Goal: Transaction & Acquisition: Subscribe to service/newsletter

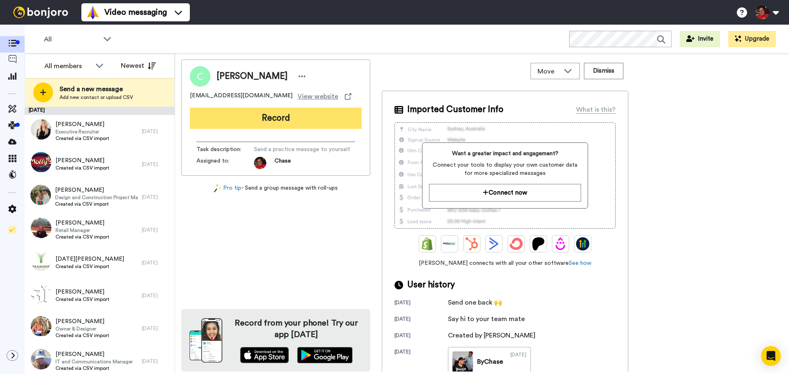
click at [221, 120] on button "Record" at bounding box center [276, 118] width 172 height 21
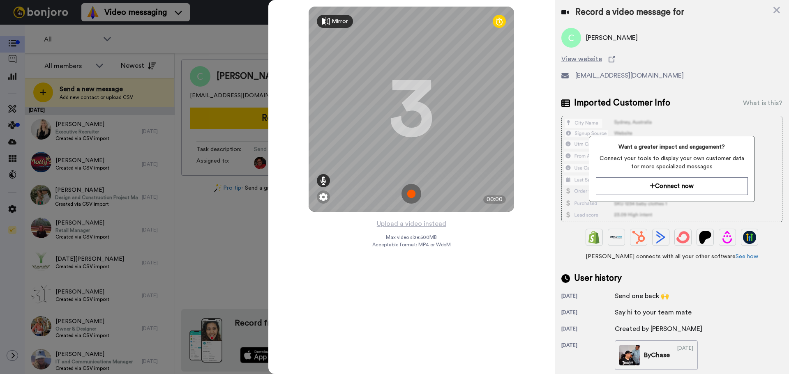
click at [325, 181] on icon at bounding box center [323, 181] width 7 height 8
click at [325, 200] on img at bounding box center [323, 197] width 8 height 8
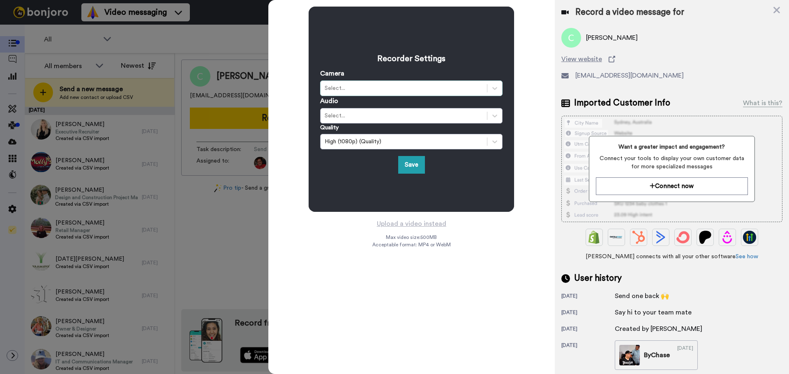
click at [348, 87] on div "Select..." at bounding box center [404, 88] width 158 height 8
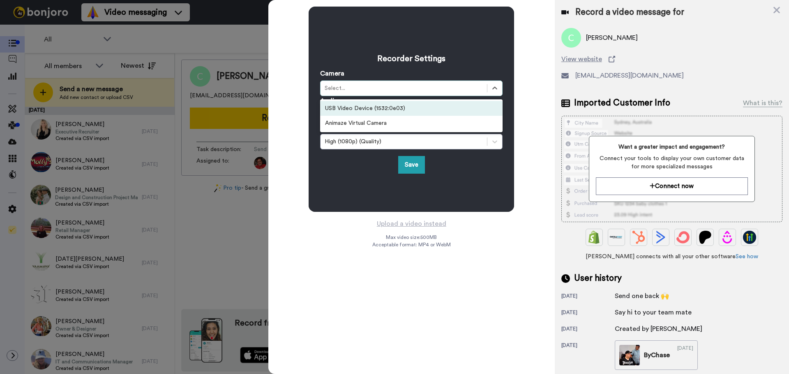
click at [359, 112] on div "USB Video Device (1532:0e03)" at bounding box center [411, 108] width 182 height 15
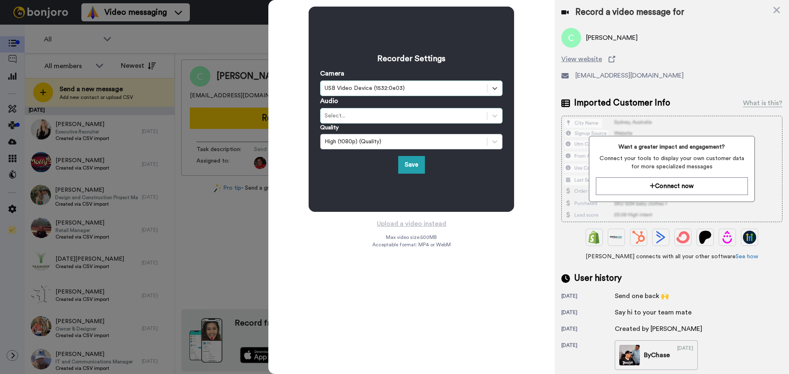
click at [357, 116] on div "Select..." at bounding box center [404, 116] width 158 height 8
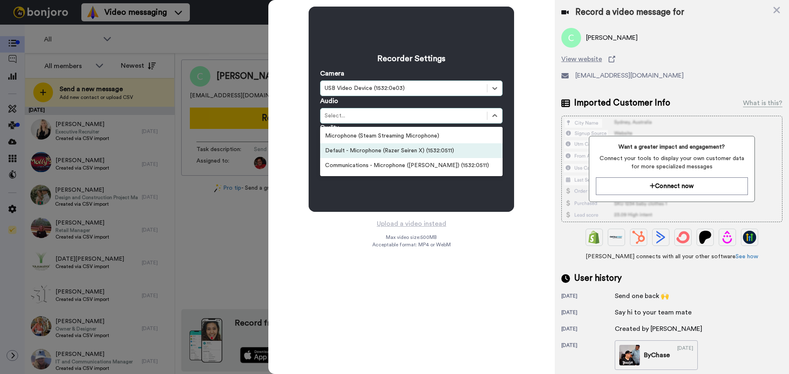
click at [363, 150] on div "Default - Microphone (Razer Seiren X) (1532:0511)" at bounding box center [411, 150] width 182 height 15
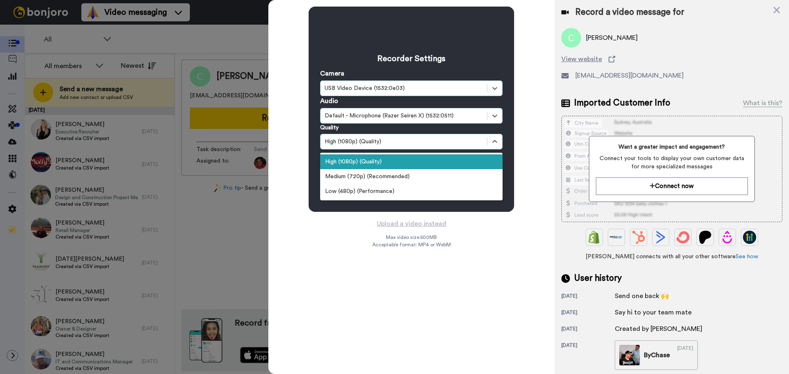
click at [364, 145] on div "High (1080p) (Quality)" at bounding box center [404, 142] width 158 height 8
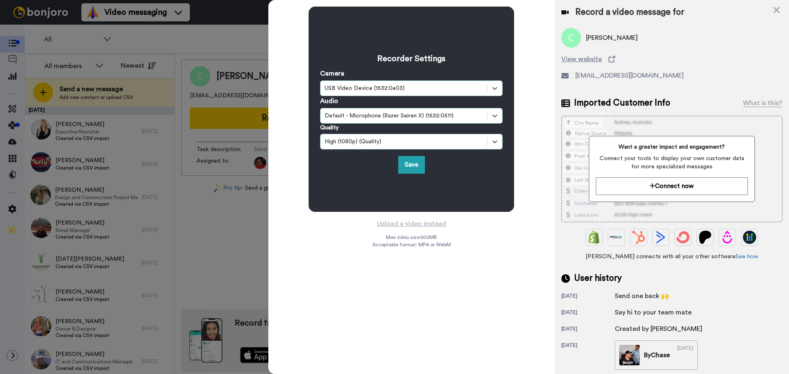
click at [364, 145] on div "High (1080p) (Quality)" at bounding box center [404, 142] width 158 height 8
click at [400, 145] on div "High (1080p) (Quality)" at bounding box center [404, 142] width 158 height 8
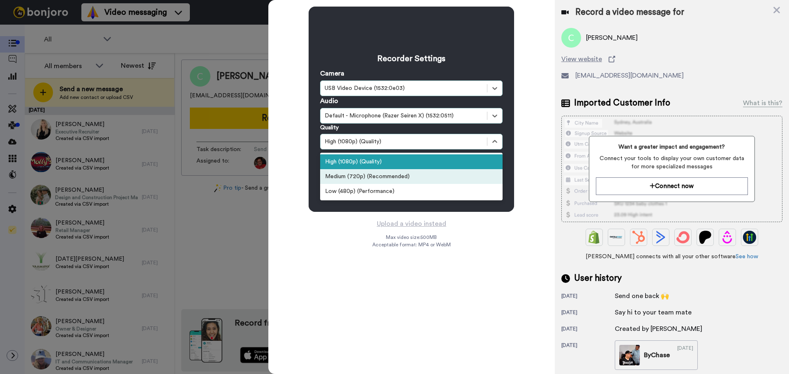
click at [396, 178] on div "Medium (720p) (Recommended)" at bounding box center [411, 176] width 182 height 15
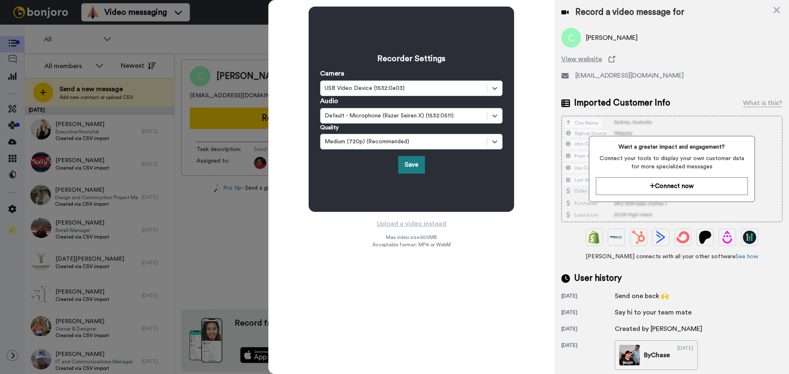
click at [406, 163] on button "Save" at bounding box center [411, 165] width 27 height 18
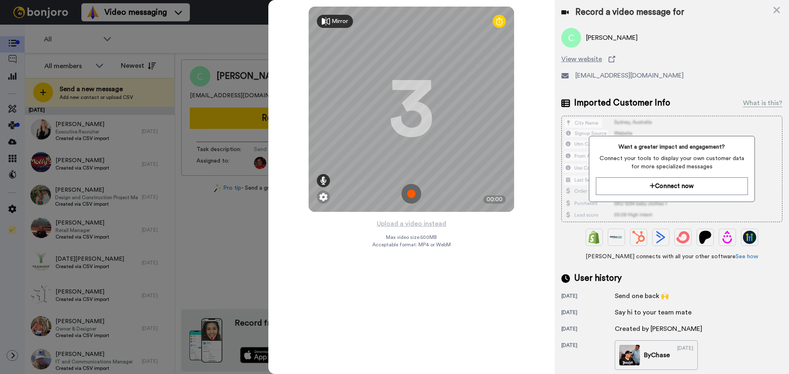
click at [321, 179] on icon at bounding box center [323, 181] width 7 height 8
click at [322, 154] on div at bounding box center [323, 154] width 4 height 2
click at [323, 195] on img at bounding box center [323, 197] width 8 height 8
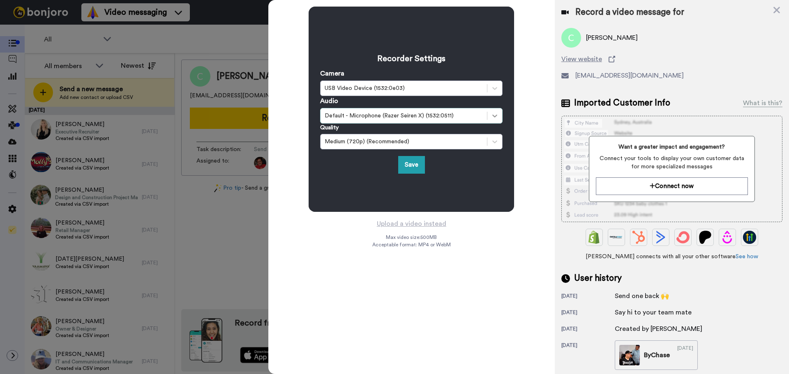
click at [499, 118] on div at bounding box center [494, 115] width 15 height 15
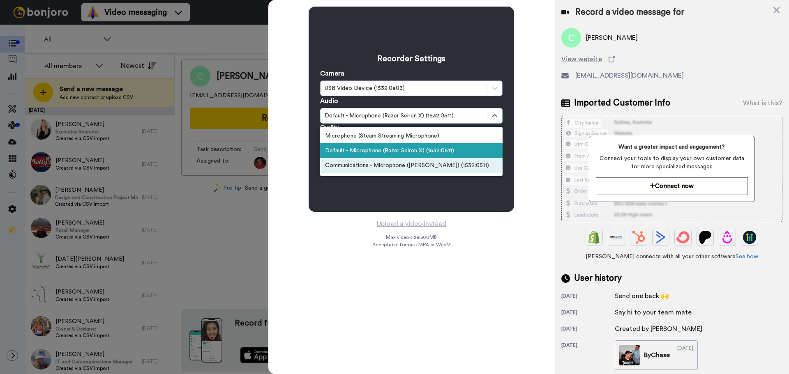
click at [410, 167] on div "Communications - Microphone (Razer Seiren X) (1532:0511)" at bounding box center [411, 165] width 182 height 15
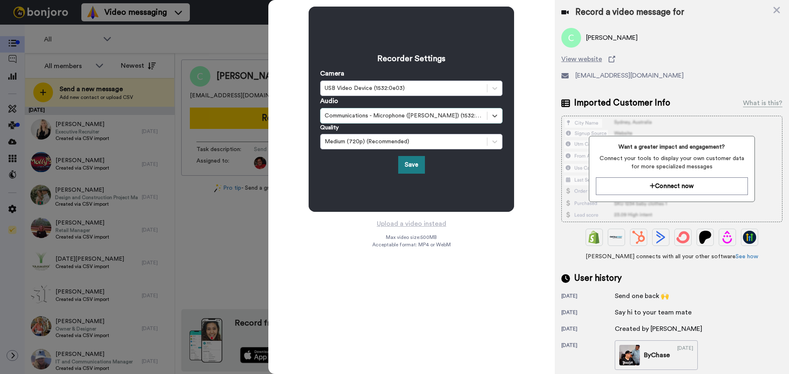
click at [415, 166] on button "Save" at bounding box center [411, 165] width 27 height 18
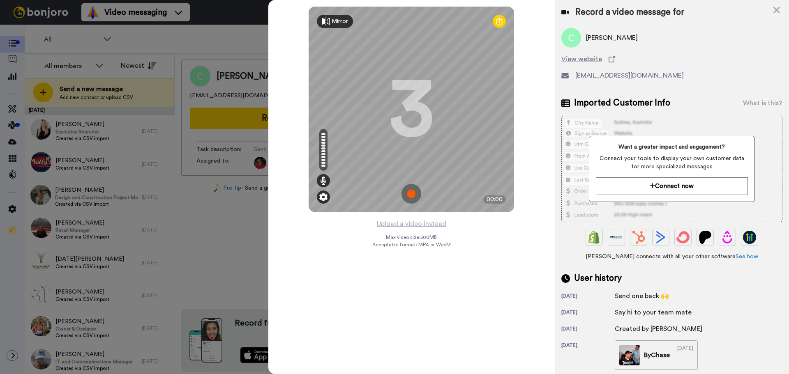
click at [323, 197] on img at bounding box center [323, 197] width 8 height 8
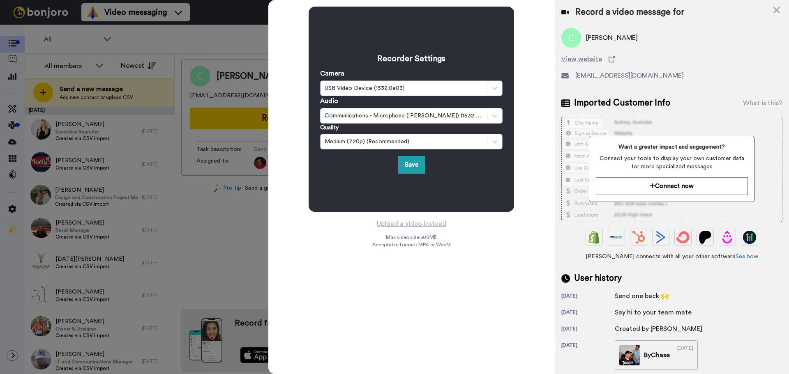
click at [439, 115] on div "Communications - Microphone (Razer Seiren X) (1532:0511)" at bounding box center [404, 116] width 158 height 8
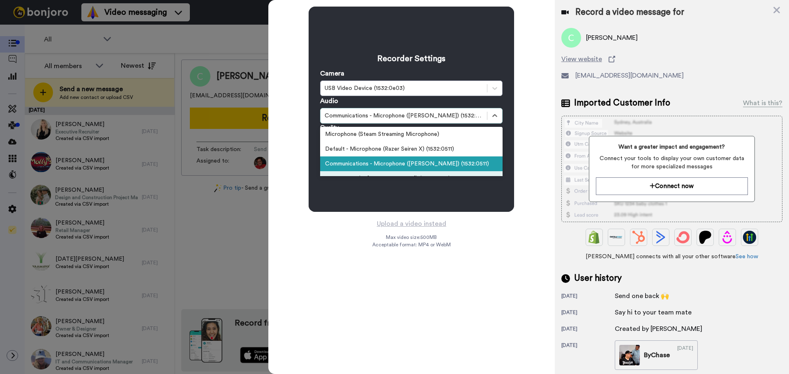
scroll to position [28, 0]
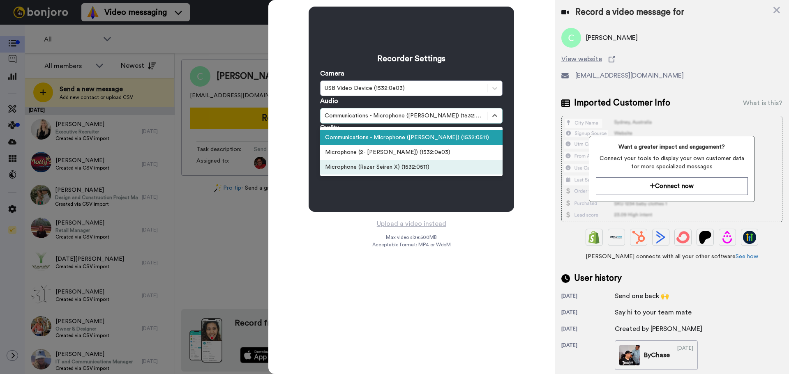
click at [412, 166] on div "Microphone (Razer Seiren X) (1532:0511)" at bounding box center [411, 167] width 182 height 15
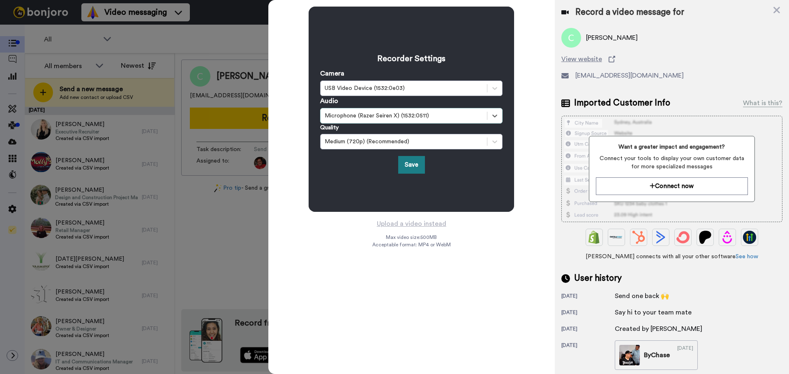
click at [408, 168] on button "Save" at bounding box center [411, 165] width 27 height 18
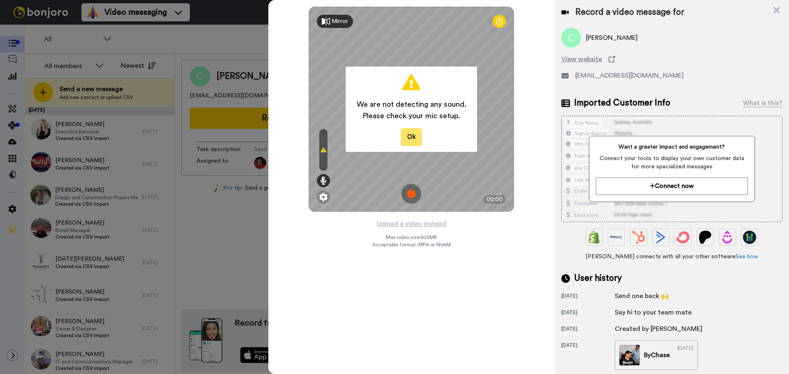
click at [416, 137] on button "Ok" at bounding box center [411, 137] width 21 height 18
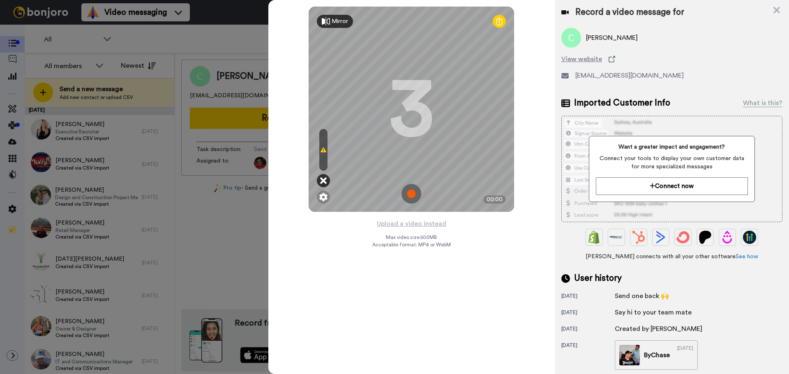
click at [322, 181] on icon at bounding box center [323, 181] width 7 height 8
click at [322, 199] on img at bounding box center [323, 197] width 8 height 8
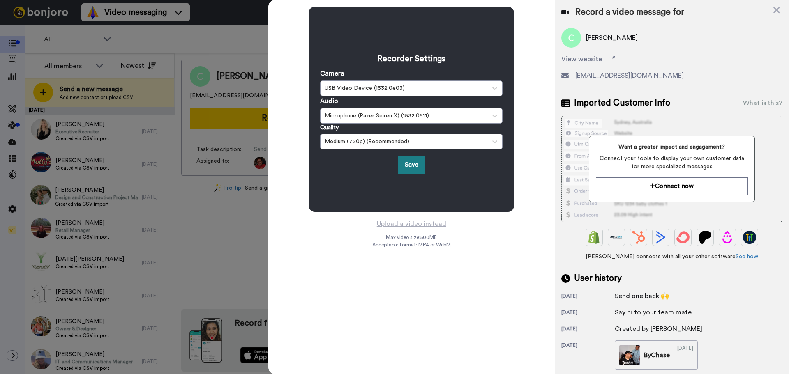
click at [410, 167] on button "Save" at bounding box center [411, 165] width 27 height 18
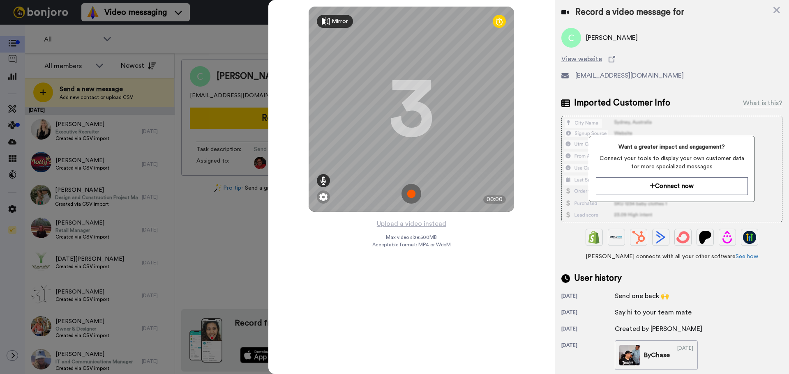
click at [320, 177] on icon at bounding box center [323, 181] width 7 height 8
click at [323, 153] on icon at bounding box center [323, 150] width 6 height 7
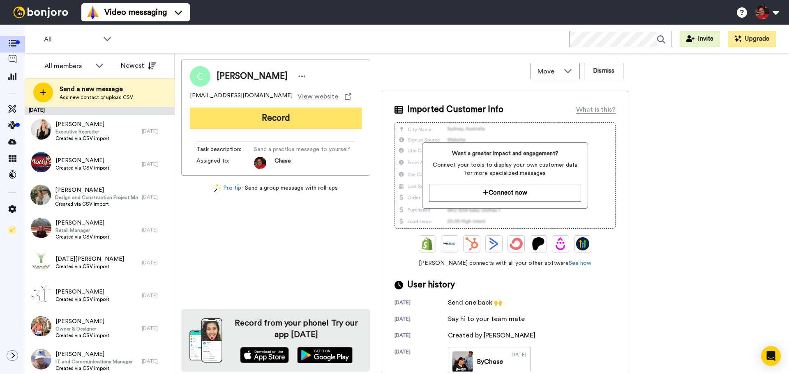
click at [318, 116] on button "Record" at bounding box center [276, 118] width 172 height 21
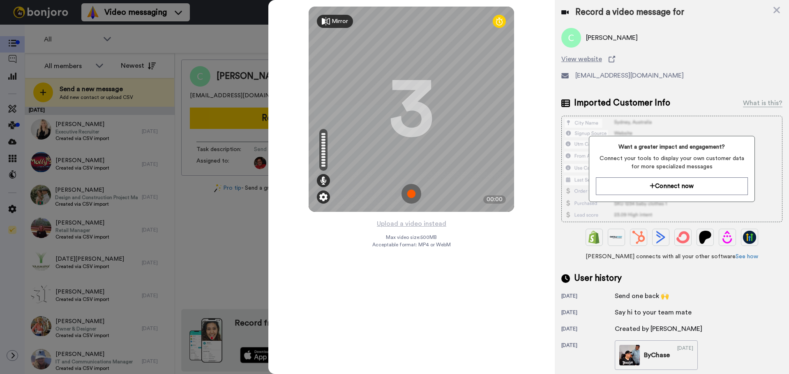
click at [322, 198] on img at bounding box center [323, 197] width 8 height 8
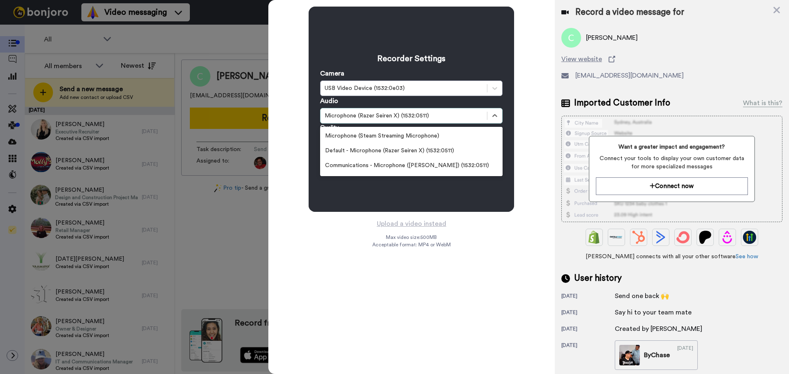
click at [398, 115] on div "Microphone (Razer Seiren X) (1532:0511)" at bounding box center [404, 116] width 158 height 8
click at [403, 151] on div "Default - Microphone (Razer Seiren X) (1532:0511)" at bounding box center [411, 150] width 182 height 15
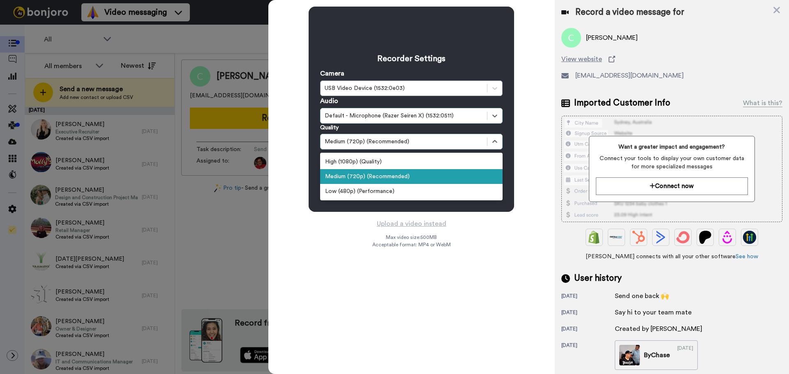
click at [408, 143] on div "Medium (720p) (Recommended)" at bounding box center [404, 142] width 158 height 8
click at [406, 161] on div "High (1080p) (Quality)" at bounding box center [411, 161] width 182 height 15
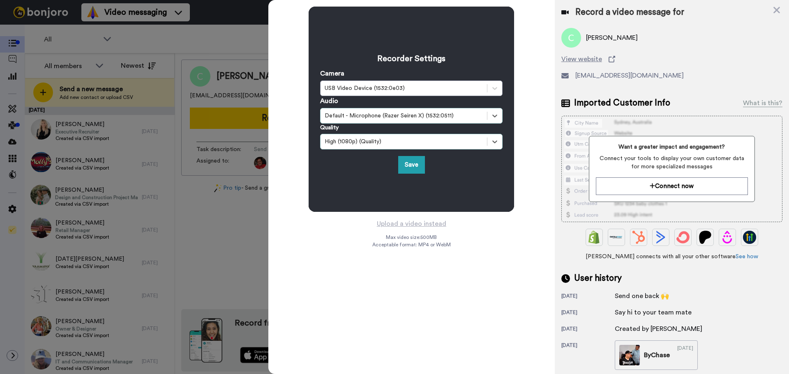
drag, startPoint x: 374, startPoint y: 189, endPoint x: 408, endPoint y: 172, distance: 38.8
click at [374, 189] on div "Recorder Settings Camera USB Video Device (1532:0e03) Audio option Default - Mi…" at bounding box center [411, 109] width 205 height 205
click at [411, 163] on button "Save" at bounding box center [411, 165] width 27 height 18
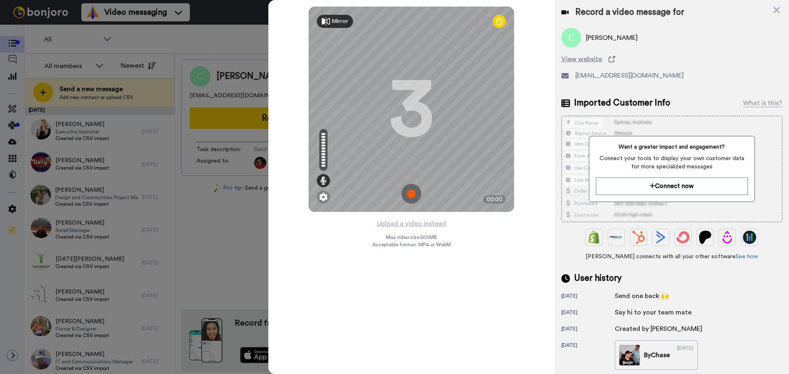
click at [409, 192] on img at bounding box center [411, 194] width 20 height 20
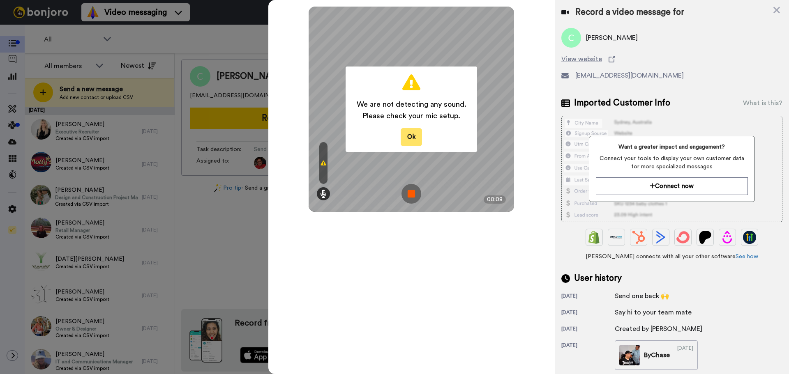
click at [410, 137] on button "Ok" at bounding box center [411, 137] width 21 height 18
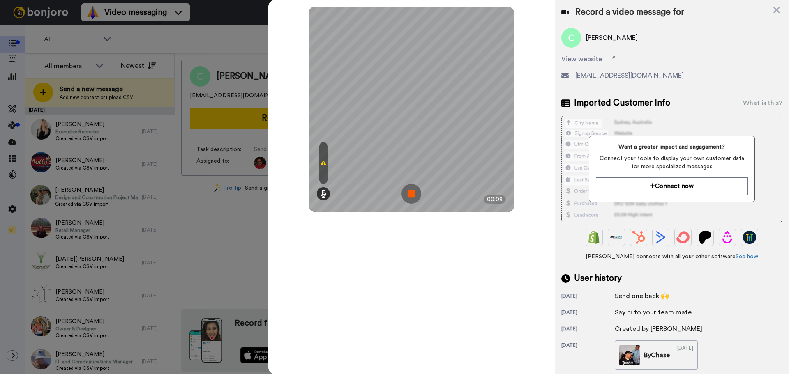
click at [412, 189] on img at bounding box center [411, 194] width 20 height 20
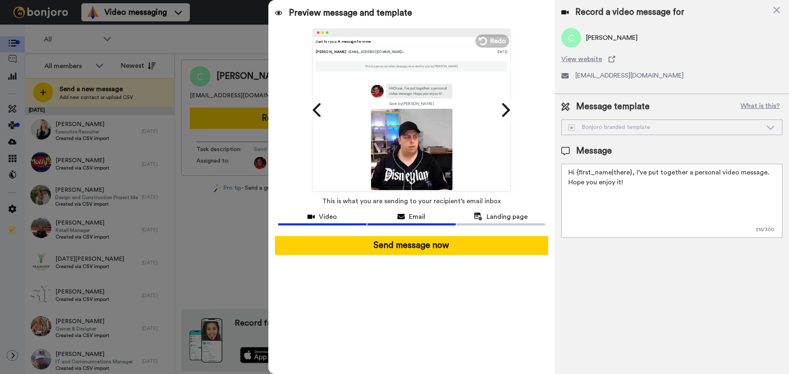
click at [322, 220] on span "Video" at bounding box center [328, 217] width 18 height 10
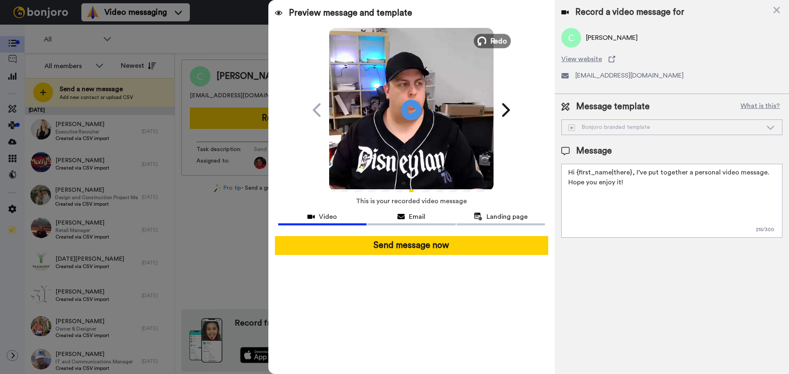
click at [488, 42] on button "Redo" at bounding box center [492, 41] width 37 height 14
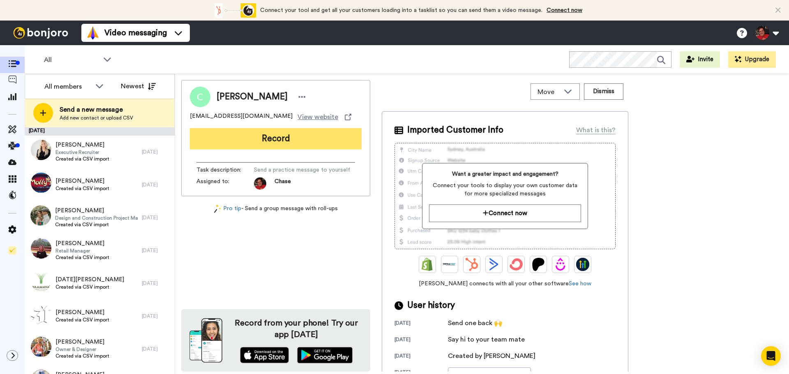
click at [266, 134] on button "Record" at bounding box center [276, 138] width 172 height 21
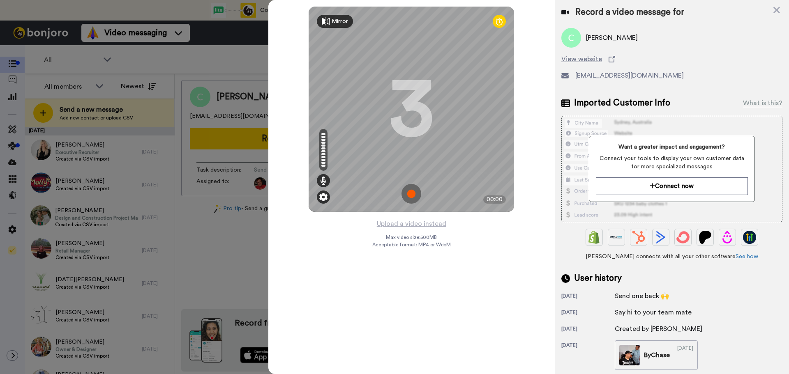
click at [324, 198] on img at bounding box center [323, 197] width 8 height 8
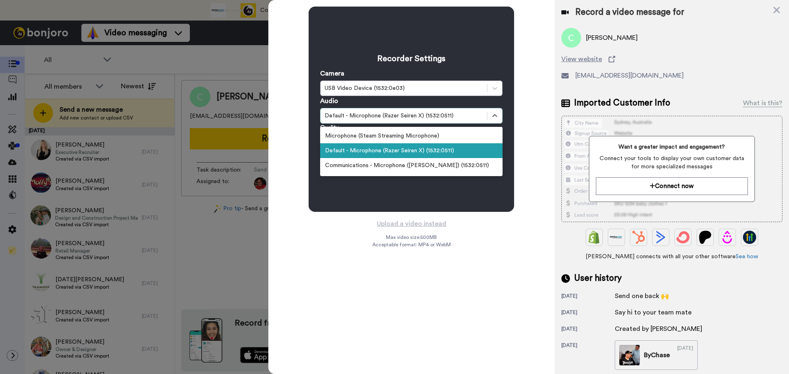
click at [417, 114] on div "Default - Microphone (Razer Seiren X) (1532:0511)" at bounding box center [404, 116] width 158 height 8
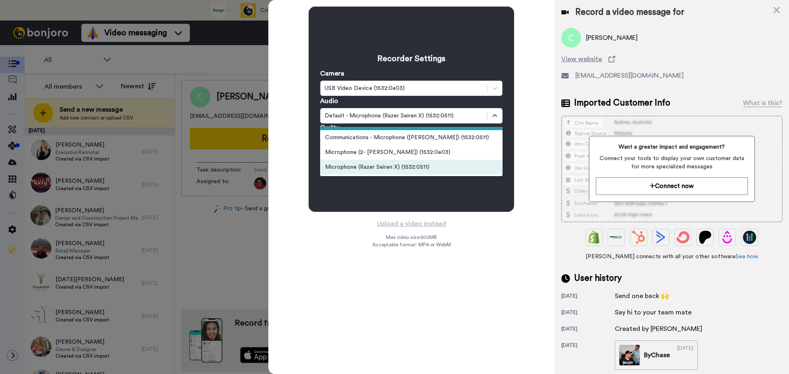
click at [341, 168] on div "Microphone (Razer Seiren X) (1532:0511)" at bounding box center [411, 167] width 182 height 15
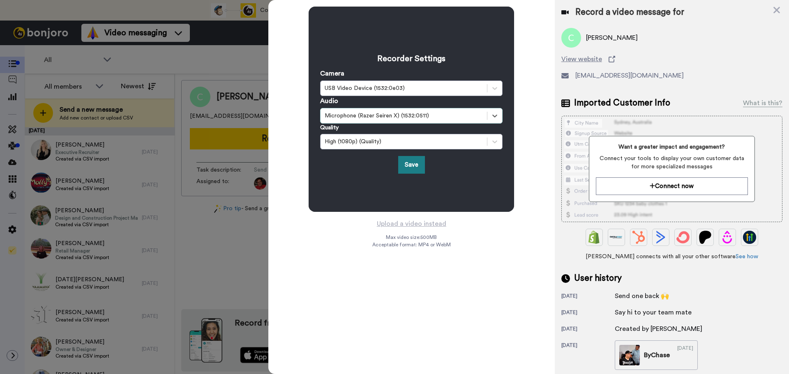
click at [412, 162] on button "Save" at bounding box center [411, 165] width 27 height 18
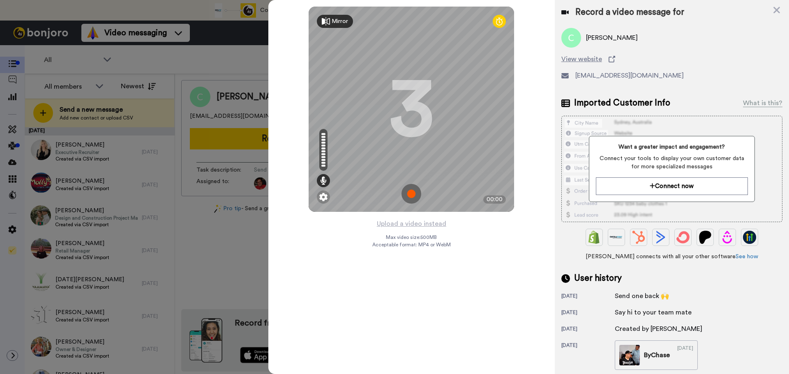
click at [408, 192] on img at bounding box center [411, 194] width 20 height 20
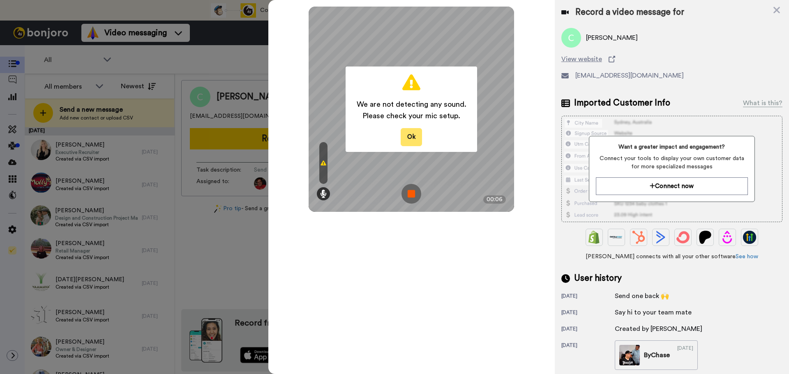
click at [413, 137] on button "Ok" at bounding box center [411, 137] width 21 height 18
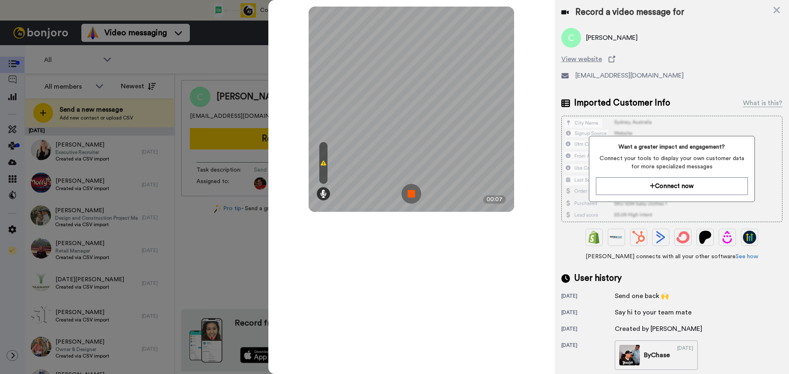
click at [410, 191] on img at bounding box center [411, 194] width 20 height 20
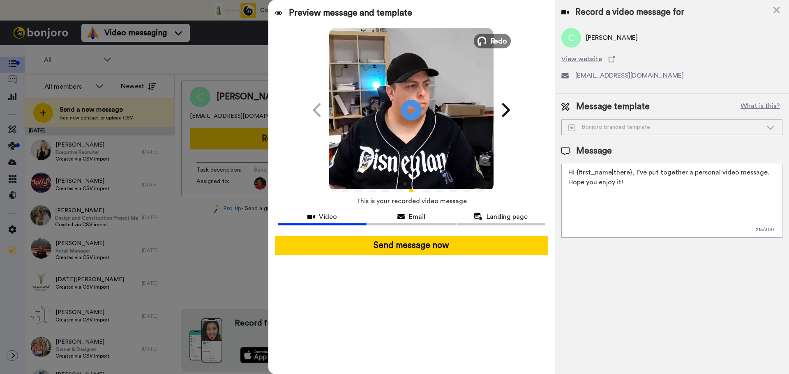
click at [496, 37] on span "Redo" at bounding box center [498, 40] width 17 height 11
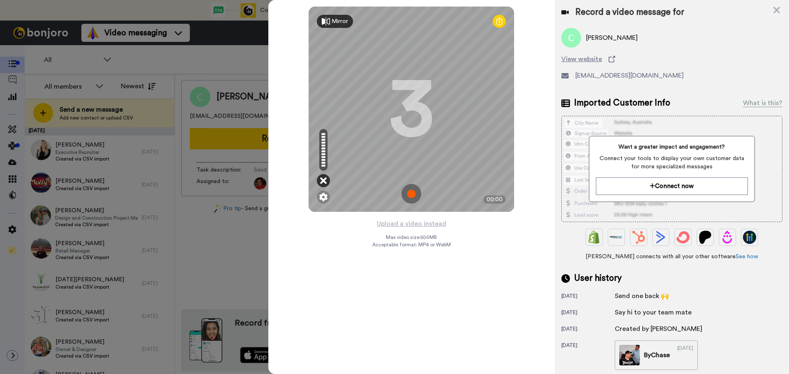
click at [324, 181] on icon at bounding box center [323, 181] width 7 height 8
click at [323, 181] on icon at bounding box center [323, 181] width 7 height 8
click at [320, 199] on img at bounding box center [323, 197] width 8 height 8
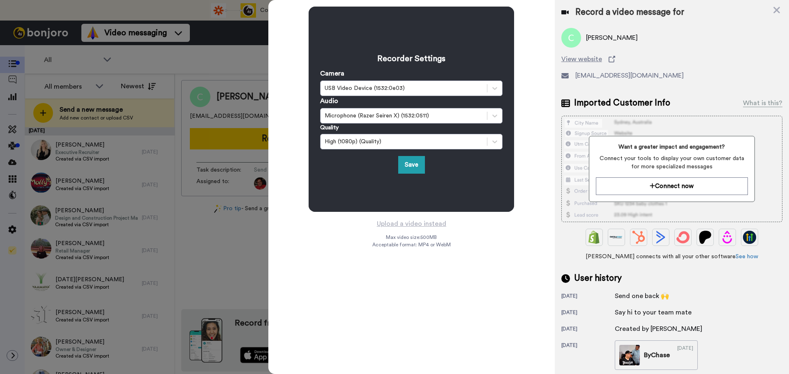
click at [338, 247] on div "Recorder Settings Camera USB Video Device (1532:0e03) Audio Microphone (Razer S…" at bounding box center [411, 187] width 286 height 374
click at [775, 11] on icon at bounding box center [776, 10] width 7 height 7
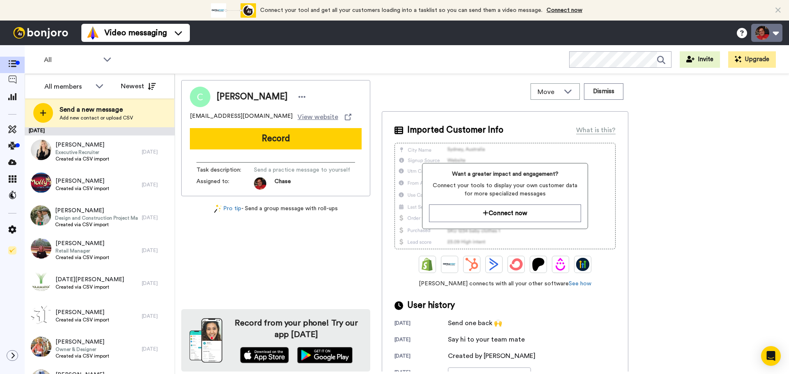
click at [765, 33] on button at bounding box center [766, 33] width 31 height 18
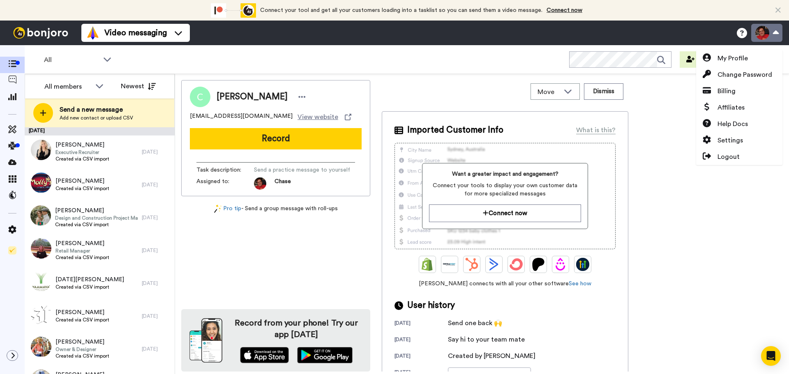
click at [765, 33] on button at bounding box center [766, 33] width 31 height 18
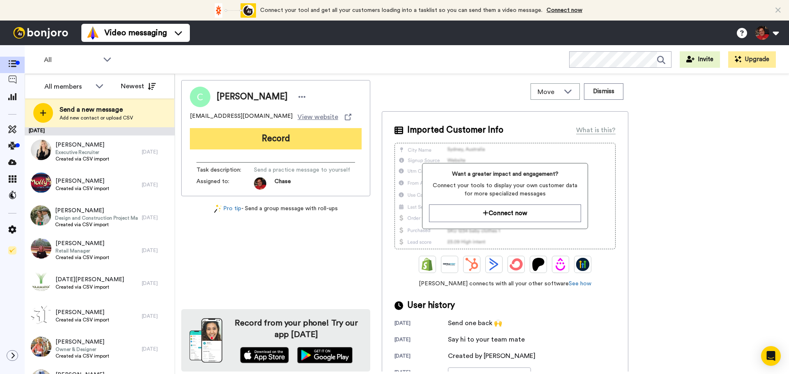
click at [252, 138] on button "Record" at bounding box center [276, 138] width 172 height 21
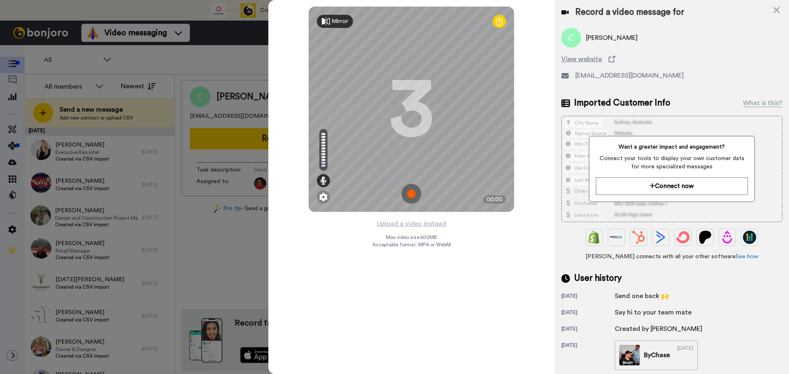
click at [413, 196] on img at bounding box center [411, 194] width 20 height 20
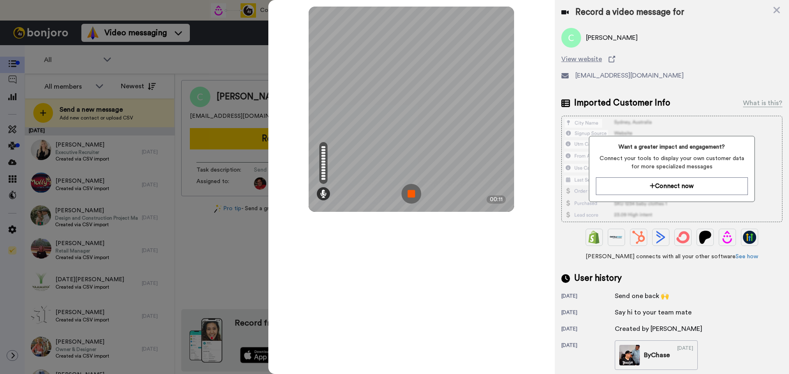
click at [417, 192] on img at bounding box center [411, 194] width 20 height 20
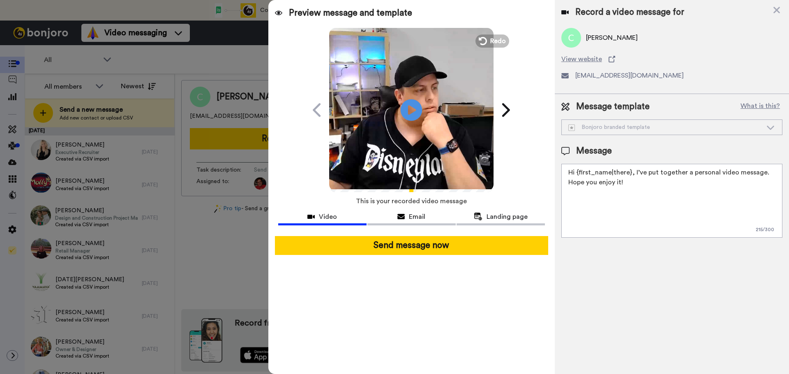
click at [415, 107] on icon at bounding box center [412, 110] width 22 height 22
click at [619, 129] on div "Bonjoro branded template" at bounding box center [665, 127] width 194 height 8
click at [619, 128] on div "Bonjoro branded template" at bounding box center [665, 127] width 194 height 8
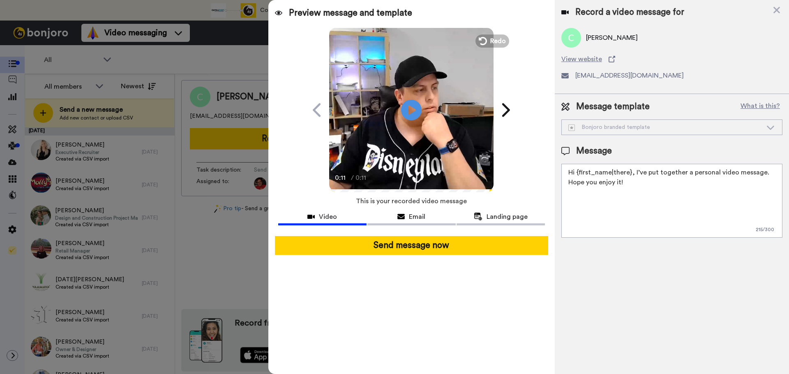
click at [619, 128] on div "Bonjoro branded template" at bounding box center [665, 127] width 194 height 8
click at [776, 11] on icon at bounding box center [776, 10] width 7 height 7
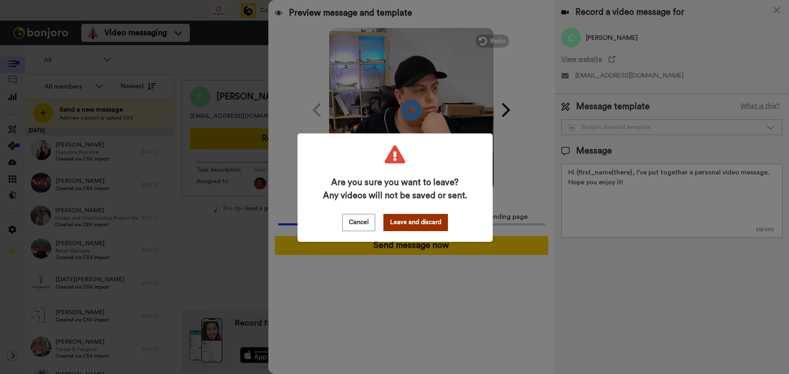
click at [407, 223] on button "Leave and discard" at bounding box center [415, 222] width 64 height 17
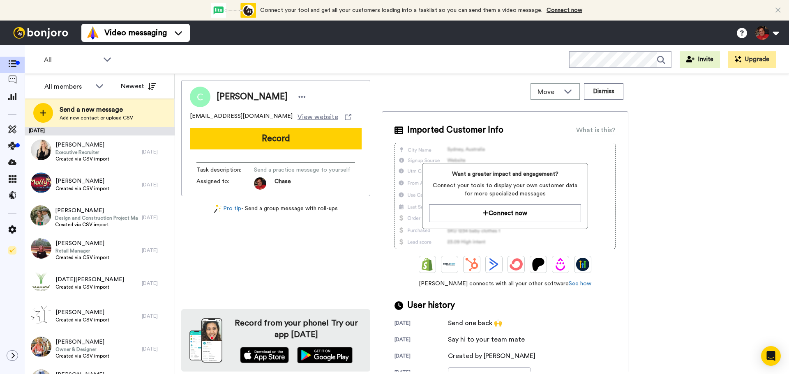
click at [781, 11] on div "Connect your tool now! Connect your tool and get all your customers loading int…" at bounding box center [394, 10] width 789 height 21
click at [780, 10] on icon at bounding box center [777, 10] width 5 height 8
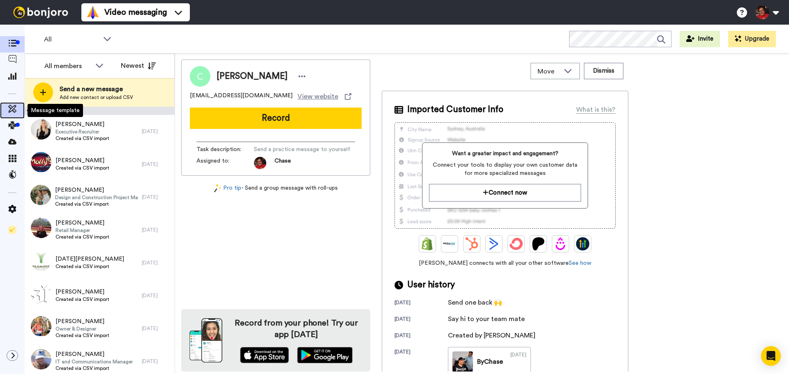
click at [7, 110] on span at bounding box center [12, 110] width 25 height 8
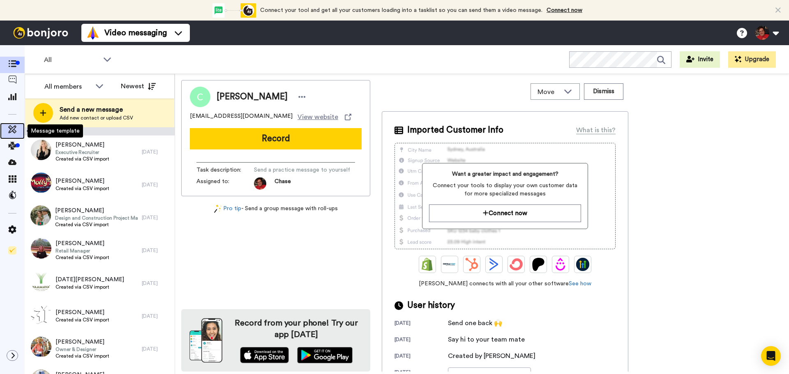
click at [11, 127] on icon at bounding box center [12, 129] width 8 height 8
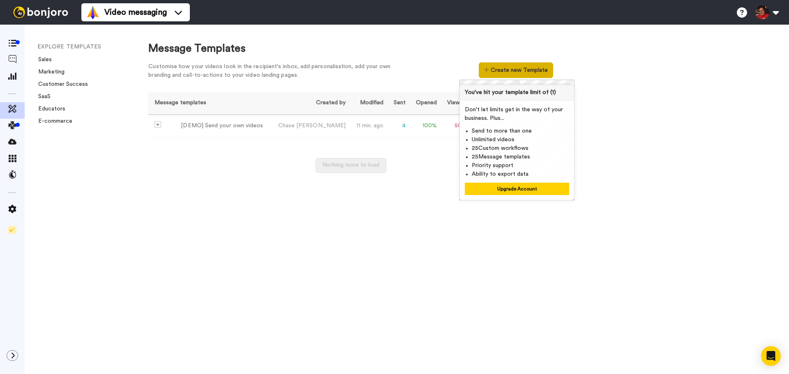
click at [521, 70] on button "Create new Template" at bounding box center [516, 70] width 74 height 16
click at [624, 222] on div "Message Templates Customise how your videos look in the recipient's inbox, add …" at bounding box center [460, 200] width 657 height 350
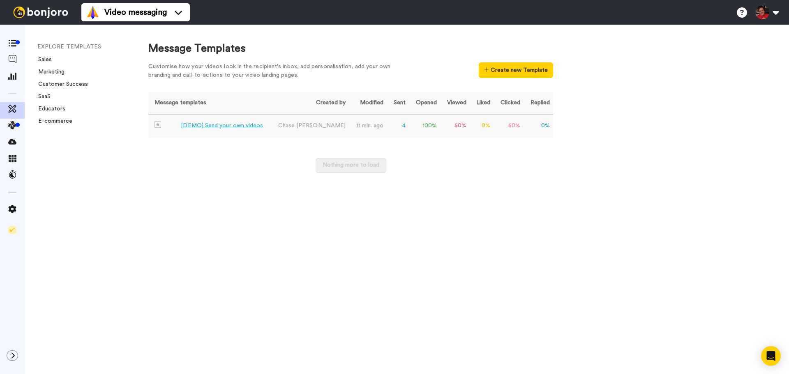
drag, startPoint x: 169, startPoint y: 129, endPoint x: 155, endPoint y: 126, distance: 14.7
click at [155, 126] on img at bounding box center [157, 124] width 7 height 7
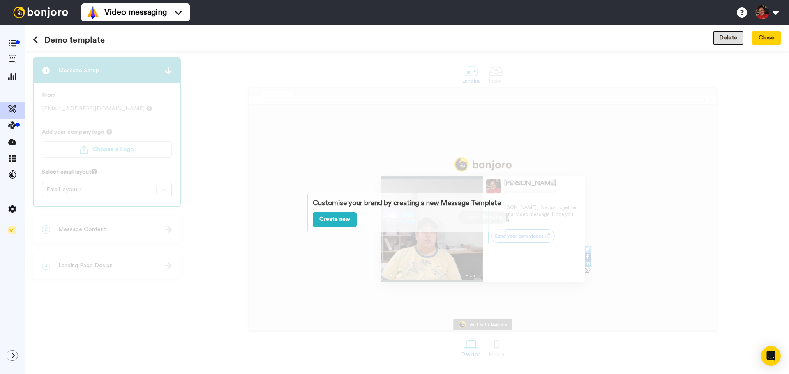
click at [729, 40] on button "Delete" at bounding box center [727, 38] width 31 height 15
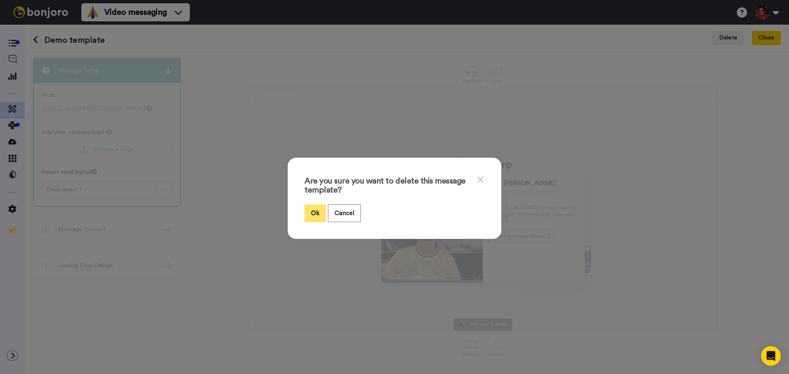
click at [310, 213] on button "Ok" at bounding box center [314, 214] width 21 height 18
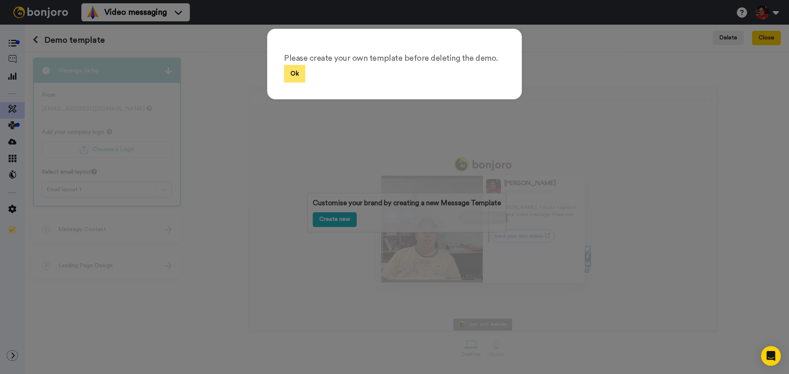
click at [293, 74] on button "Ok" at bounding box center [294, 74] width 21 height 18
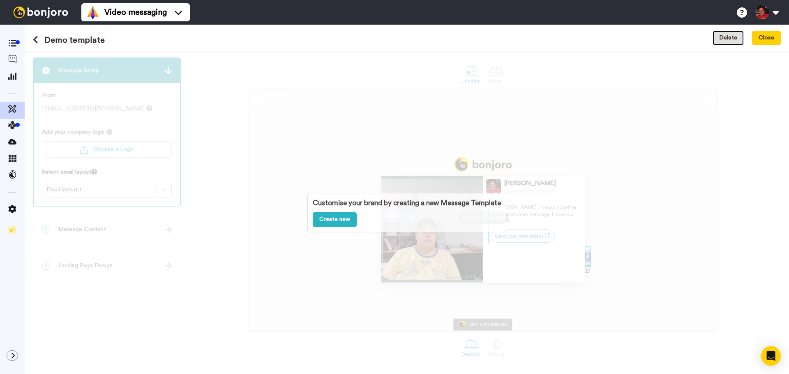
click at [716, 39] on button "Delete" at bounding box center [727, 38] width 31 height 15
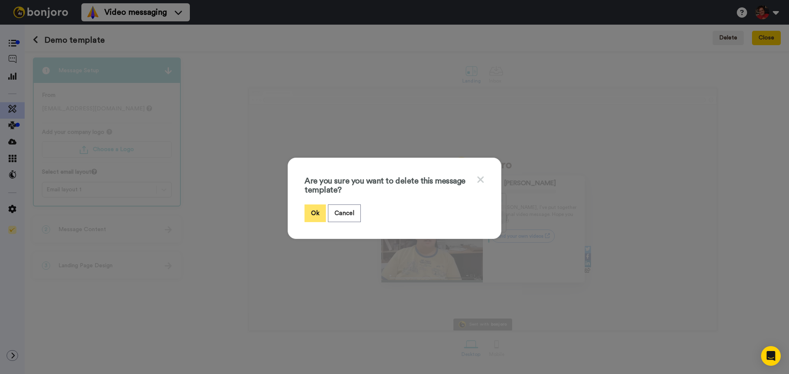
click at [305, 210] on button "Ok" at bounding box center [314, 214] width 21 height 18
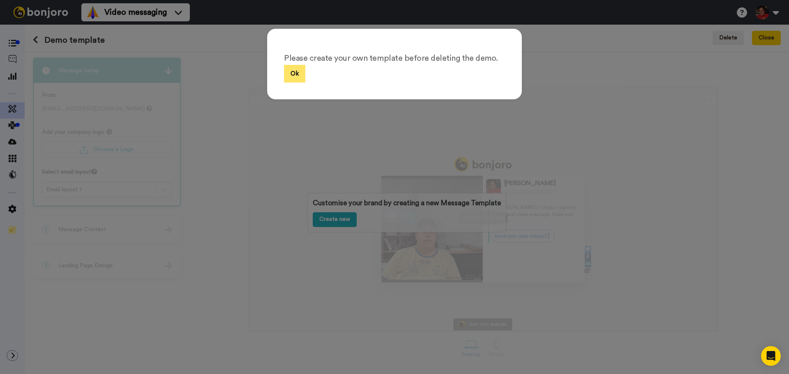
click at [292, 77] on button "Ok" at bounding box center [294, 74] width 21 height 18
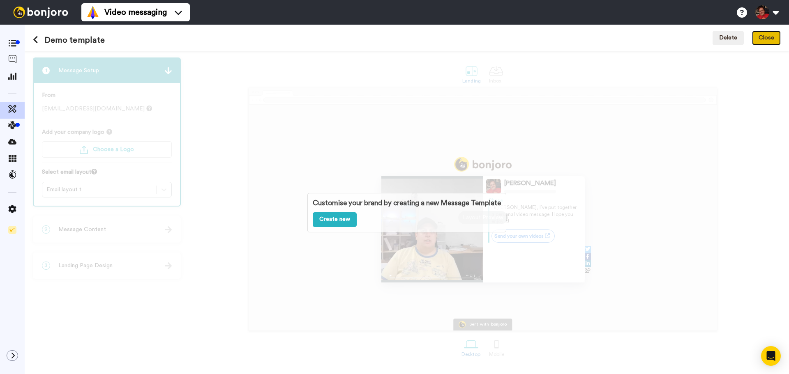
click at [771, 38] on button "Close" at bounding box center [766, 38] width 29 height 15
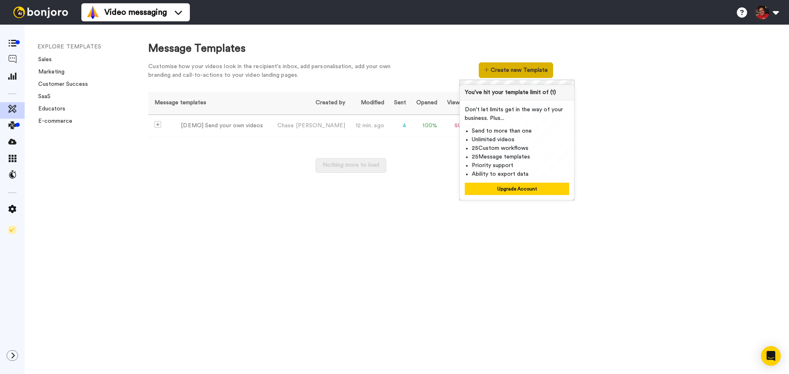
click at [548, 71] on button "Create new Template" at bounding box center [516, 70] width 74 height 16
click at [512, 69] on button "Create new Template" at bounding box center [516, 70] width 74 height 16
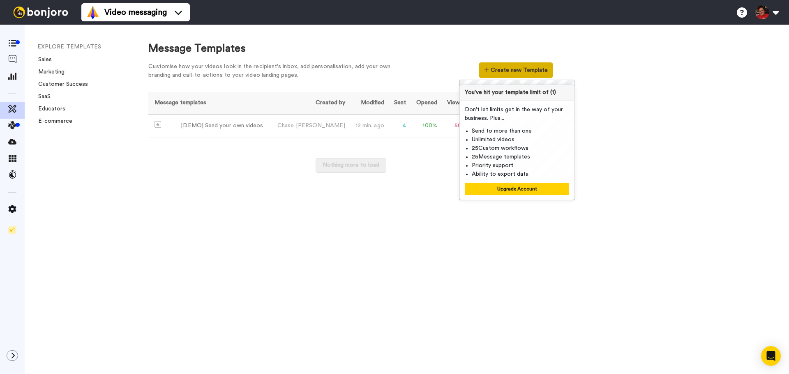
click at [512, 69] on button "Create new Template" at bounding box center [516, 70] width 74 height 16
click at [252, 211] on div "Message Templates Customise how your videos look in the recipient's inbox, add …" at bounding box center [460, 200] width 657 height 350
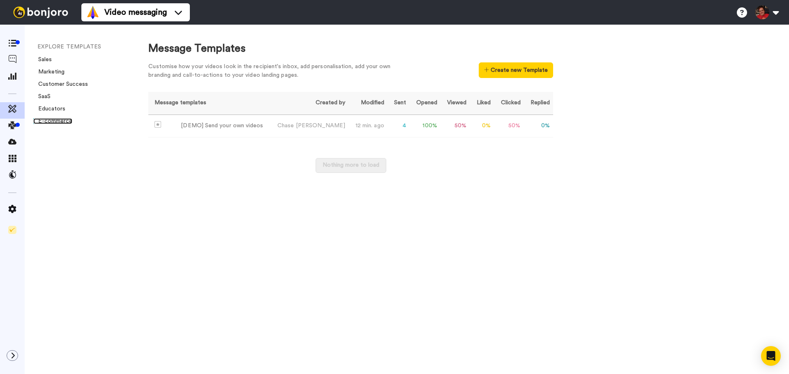
click at [62, 122] on link "E-commerce" at bounding box center [52, 121] width 39 height 6
click at [12, 44] on icon at bounding box center [12, 43] width 8 height 7
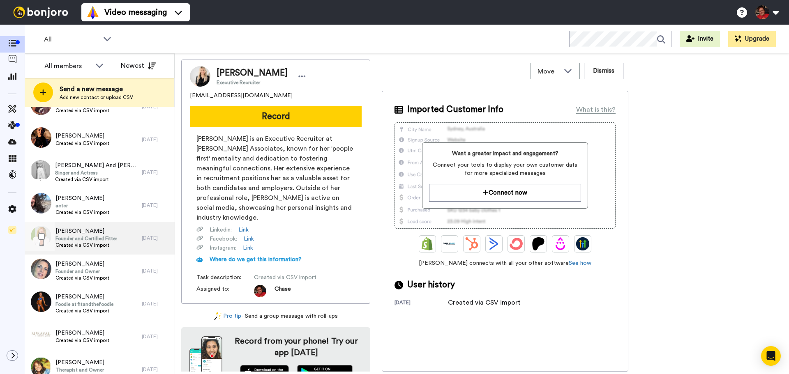
scroll to position [657, 0]
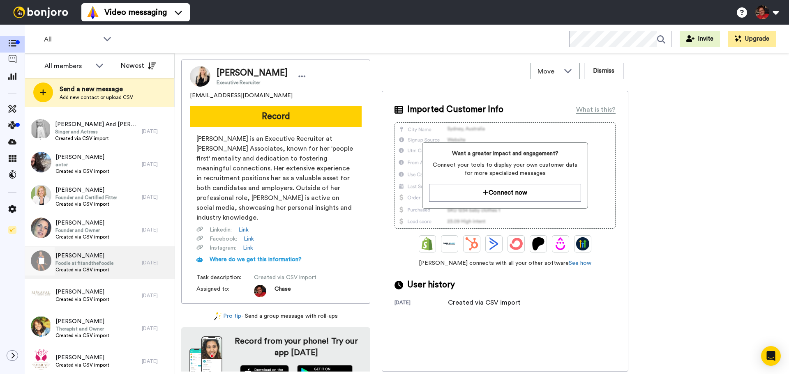
click at [70, 260] on span "Foodie at fitandthefoodie" at bounding box center [84, 263] width 58 height 7
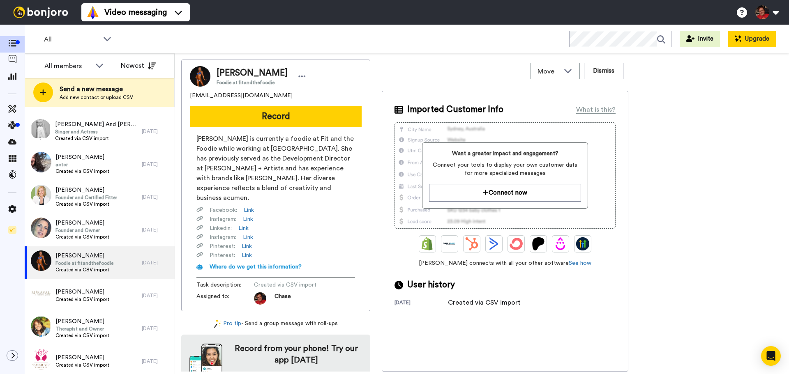
click at [769, 36] on button "Upgrade" at bounding box center [752, 39] width 48 height 16
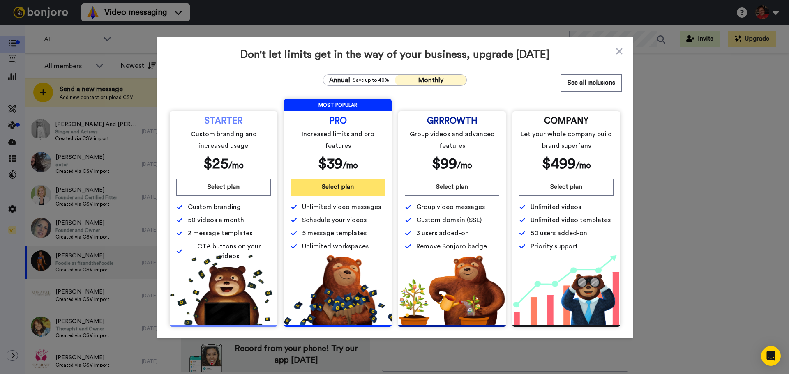
click at [330, 185] on button "Select plan" at bounding box center [337, 187] width 94 height 17
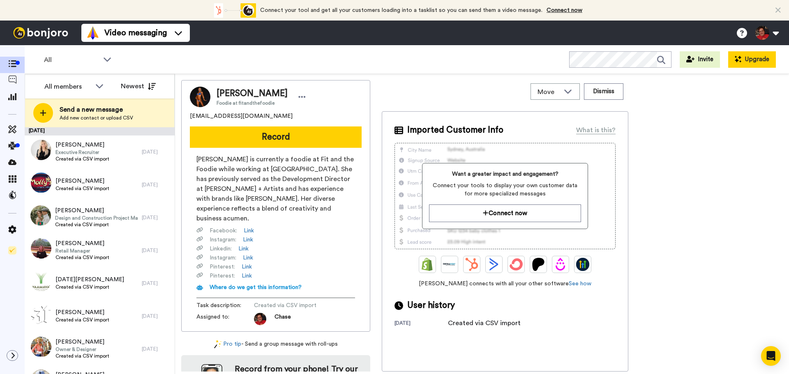
click at [747, 64] on button "Upgrade" at bounding box center [752, 59] width 48 height 16
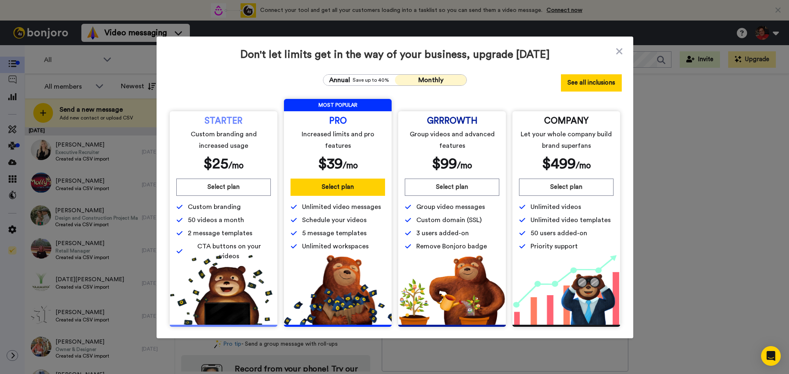
click at [588, 79] on button "See all inclusions" at bounding box center [591, 82] width 61 height 17
click at [367, 82] on span "Save up to 40%" at bounding box center [370, 80] width 37 height 7
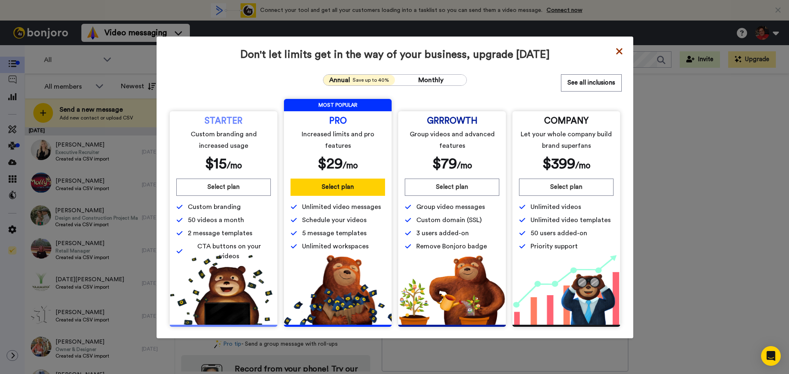
click at [616, 50] on icon at bounding box center [619, 51] width 6 height 6
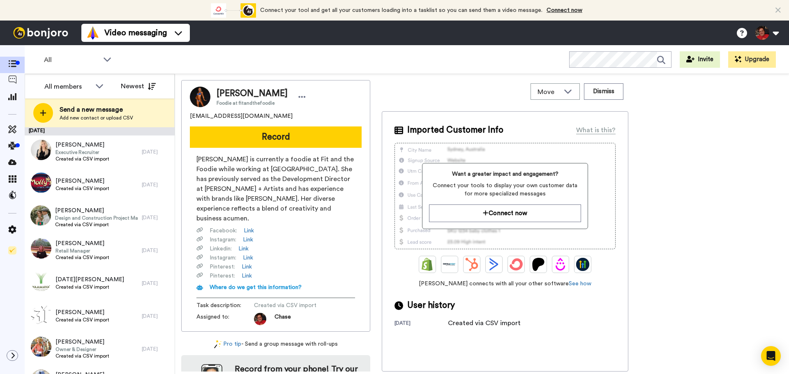
click at [778, 9] on icon at bounding box center [777, 10] width 5 height 8
